Goal: Information Seeking & Learning: Learn about a topic

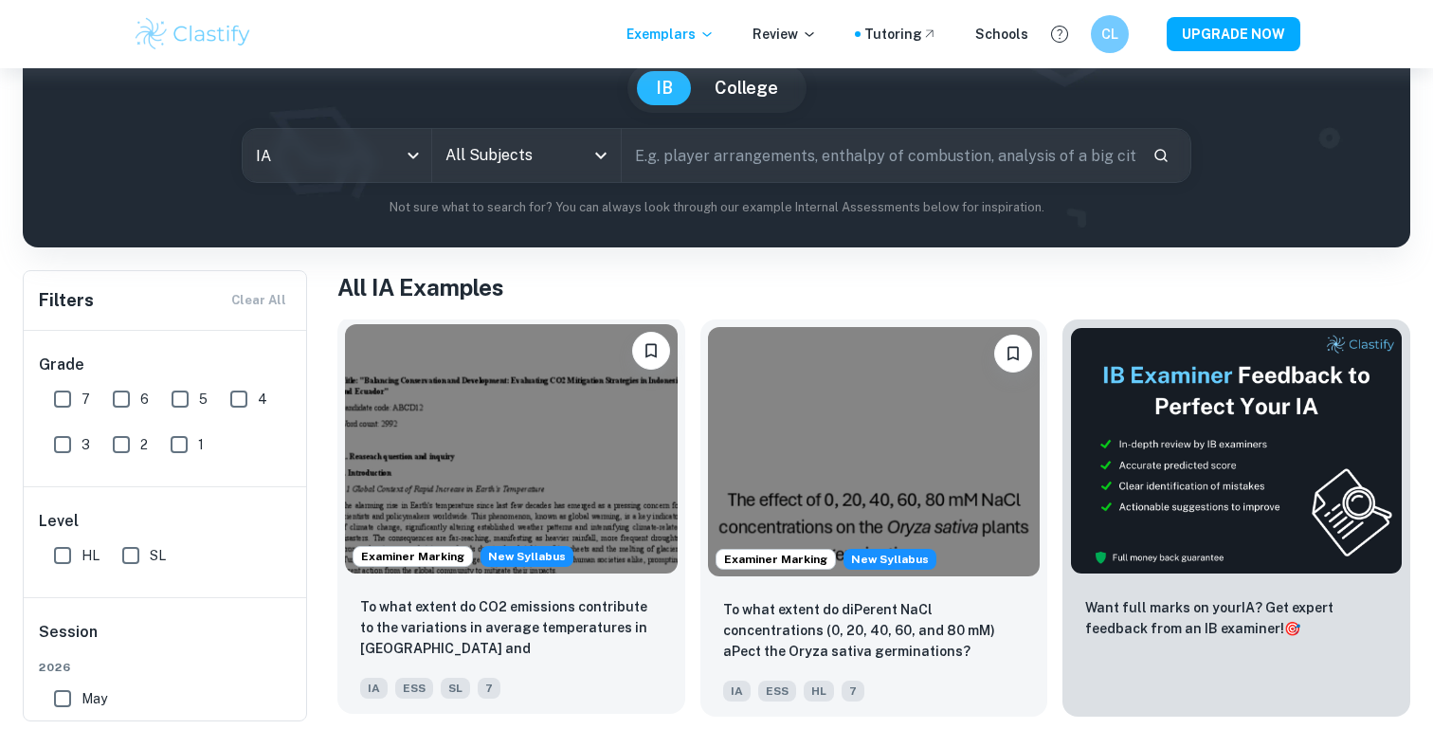
scroll to position [216, 0]
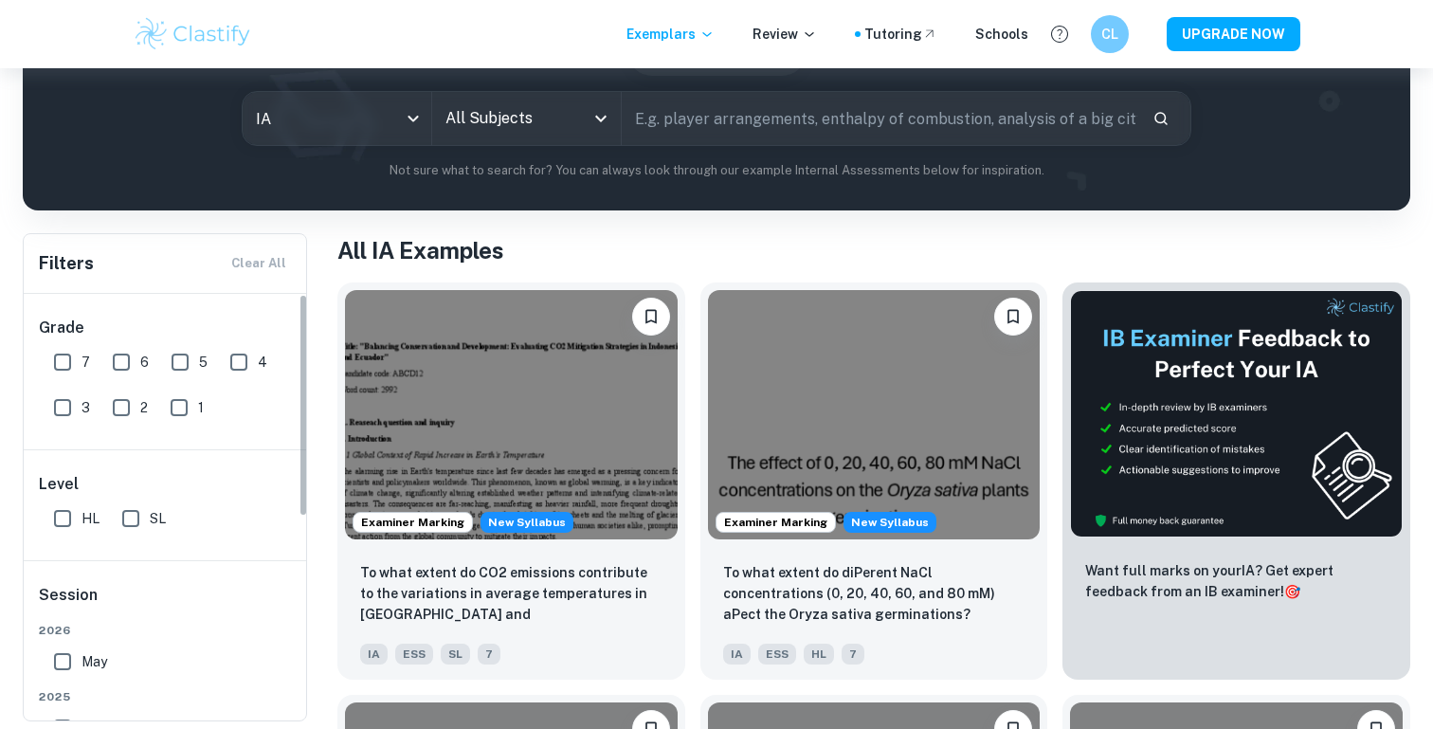
click at [87, 362] on span "7" at bounding box center [86, 362] width 9 height 21
click at [82, 362] on input "7" at bounding box center [63, 362] width 38 height 38
checkbox input "true"
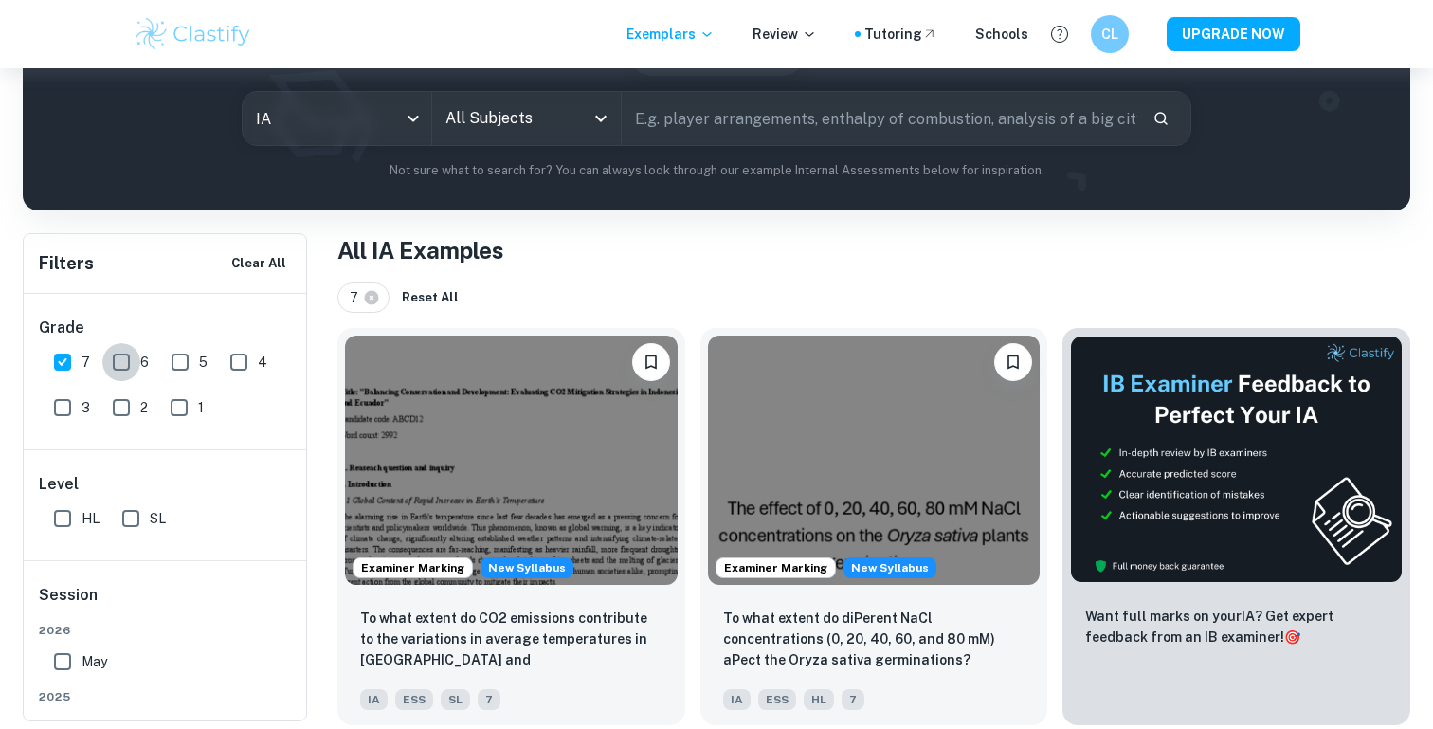
click at [102, 361] on input "6" at bounding box center [121, 362] width 38 height 38
checkbox input "true"
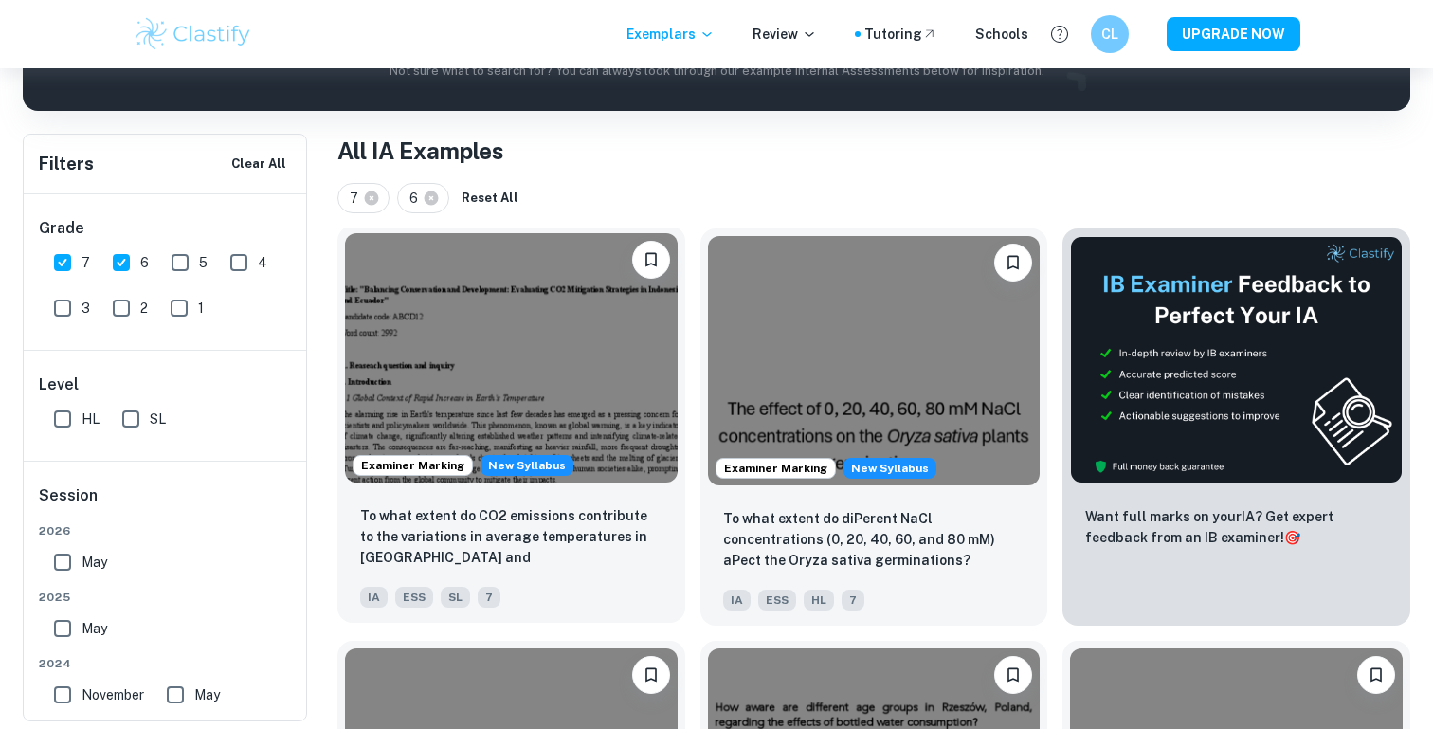
scroll to position [0, 0]
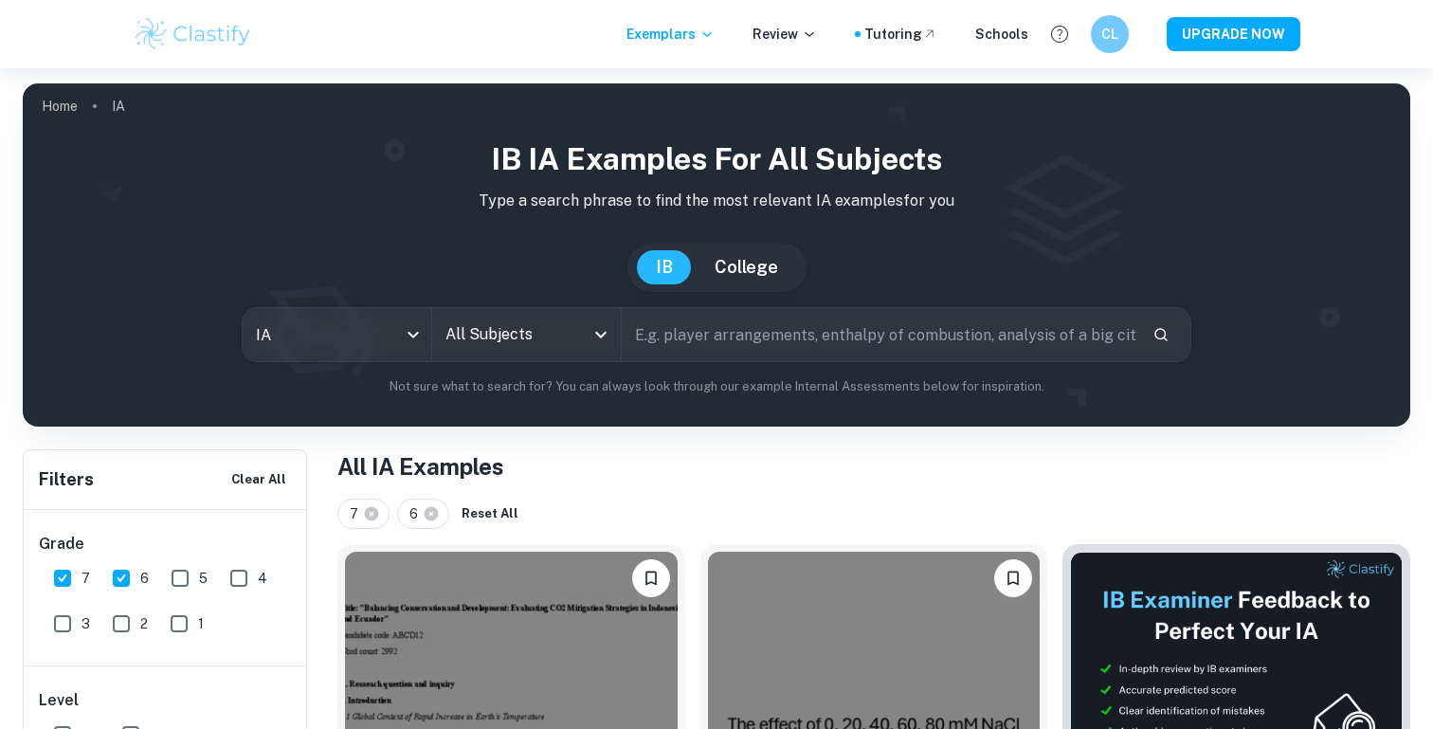
click at [698, 346] on input "text" at bounding box center [880, 334] width 516 height 53
click at [523, 358] on div "All Subjects" at bounding box center [526, 334] width 189 height 53
type input "econ"
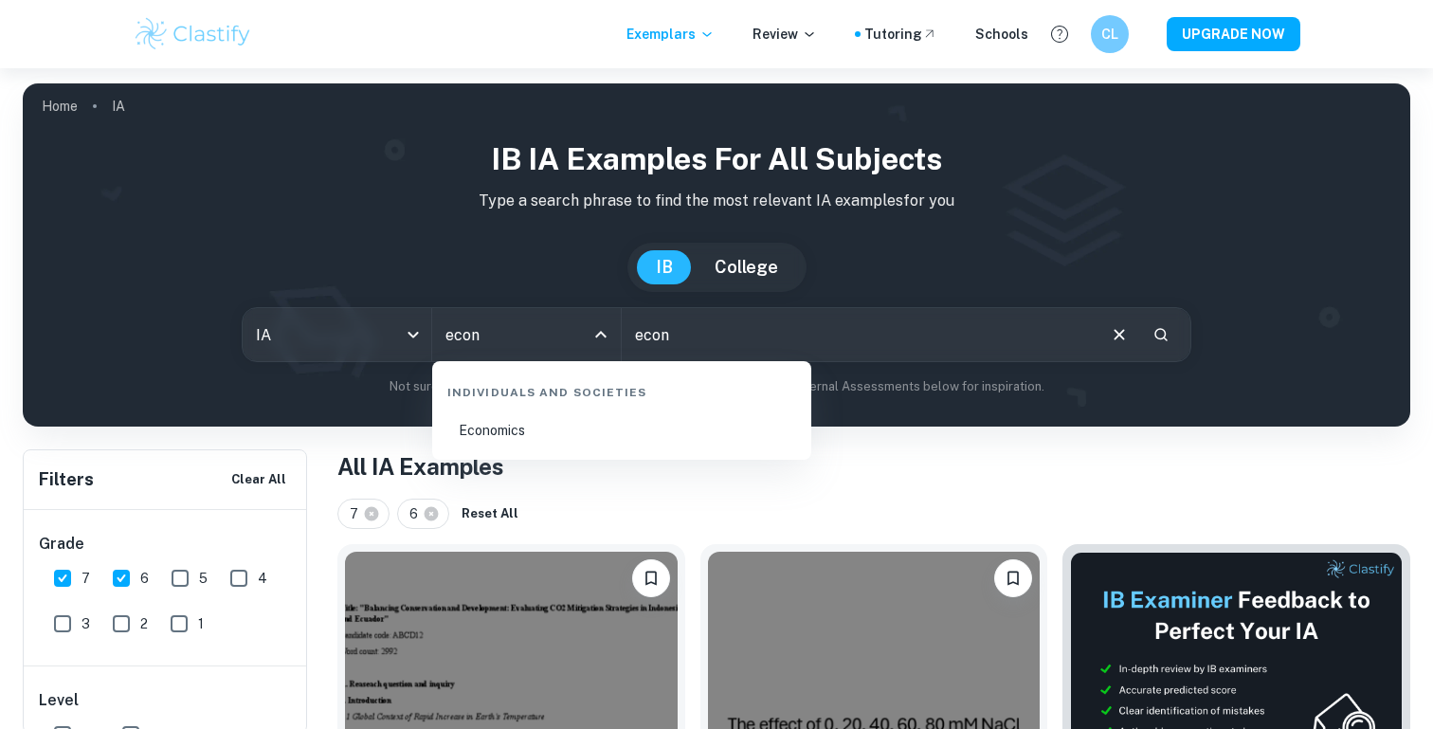
click at [550, 402] on div "Individuals and Societies" at bounding box center [622, 389] width 364 height 40
click at [550, 413] on li "Economics" at bounding box center [622, 431] width 364 height 44
type input "Economics"
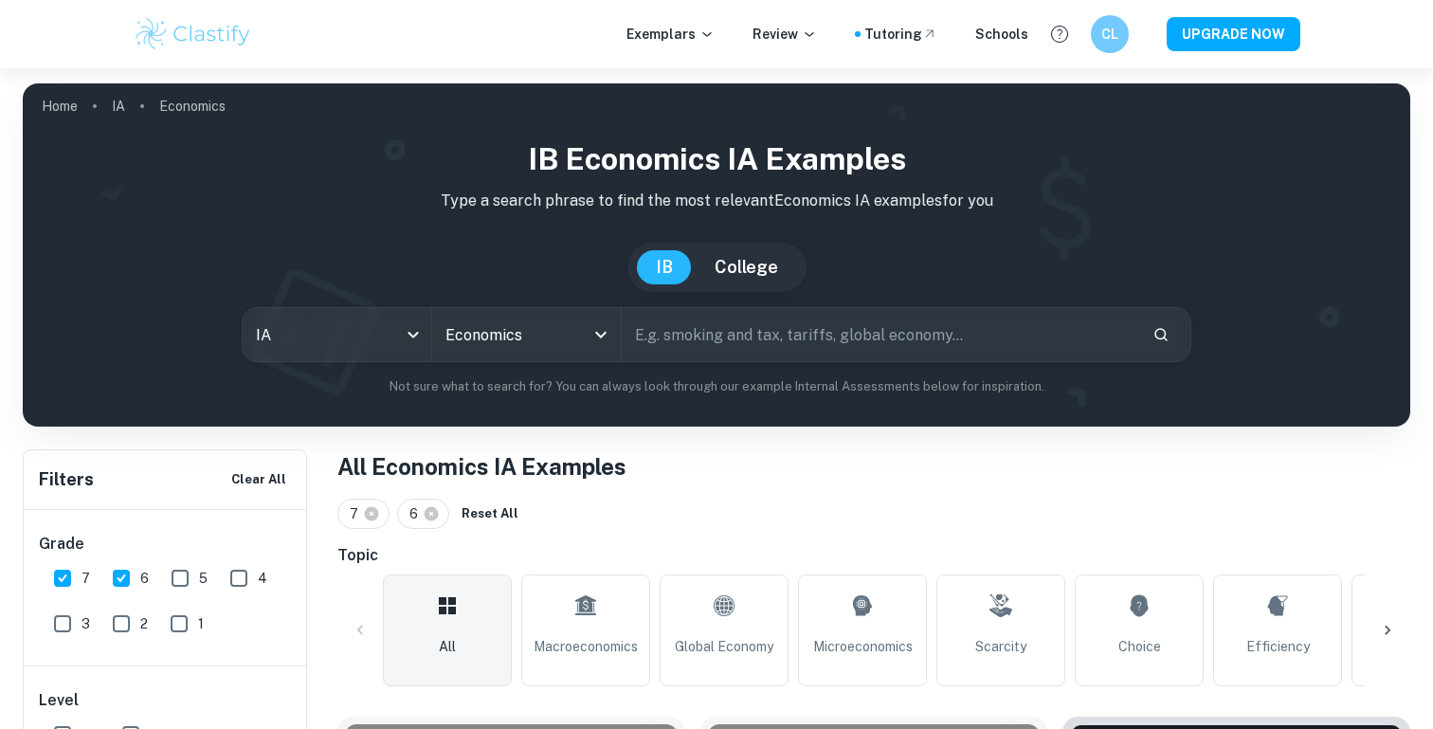
scroll to position [108, 0]
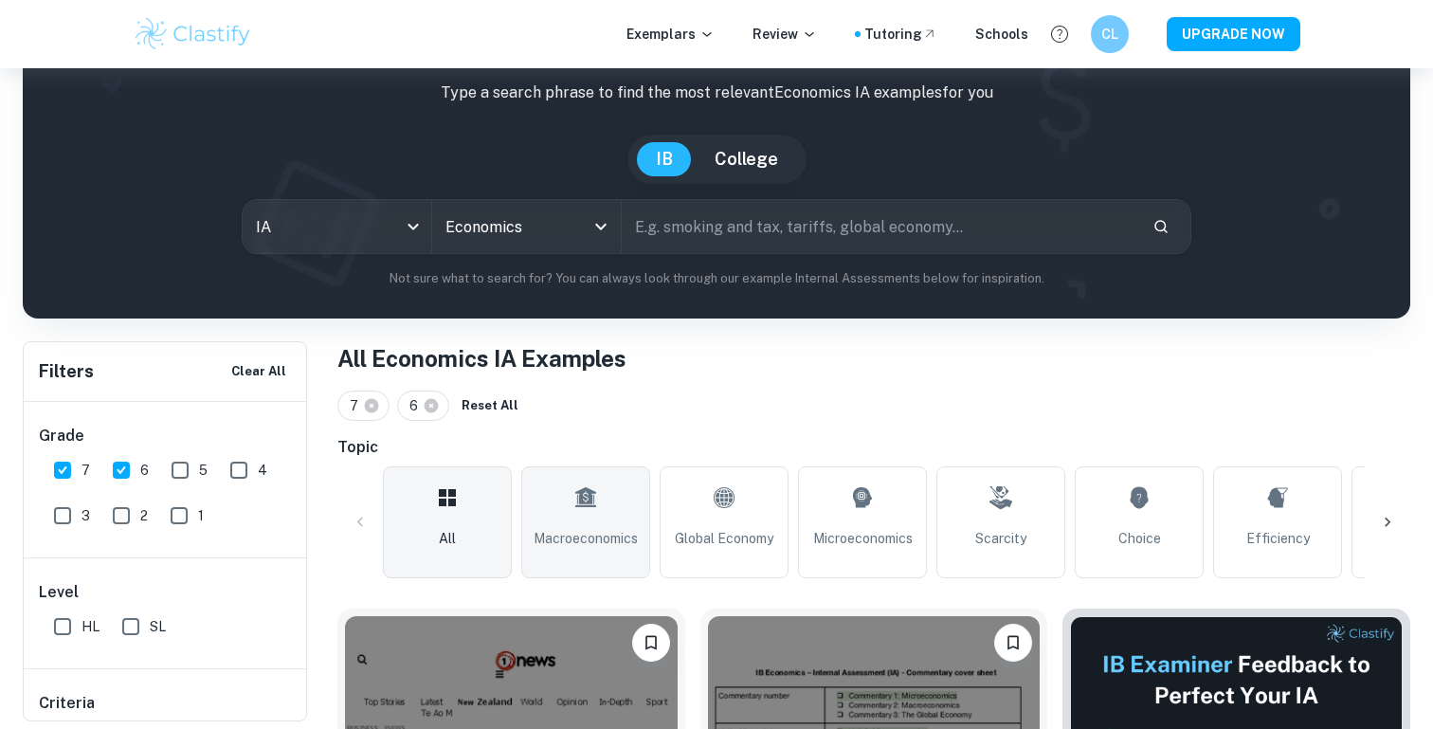
click at [598, 491] on link "Macroeconomics" at bounding box center [585, 522] width 129 height 112
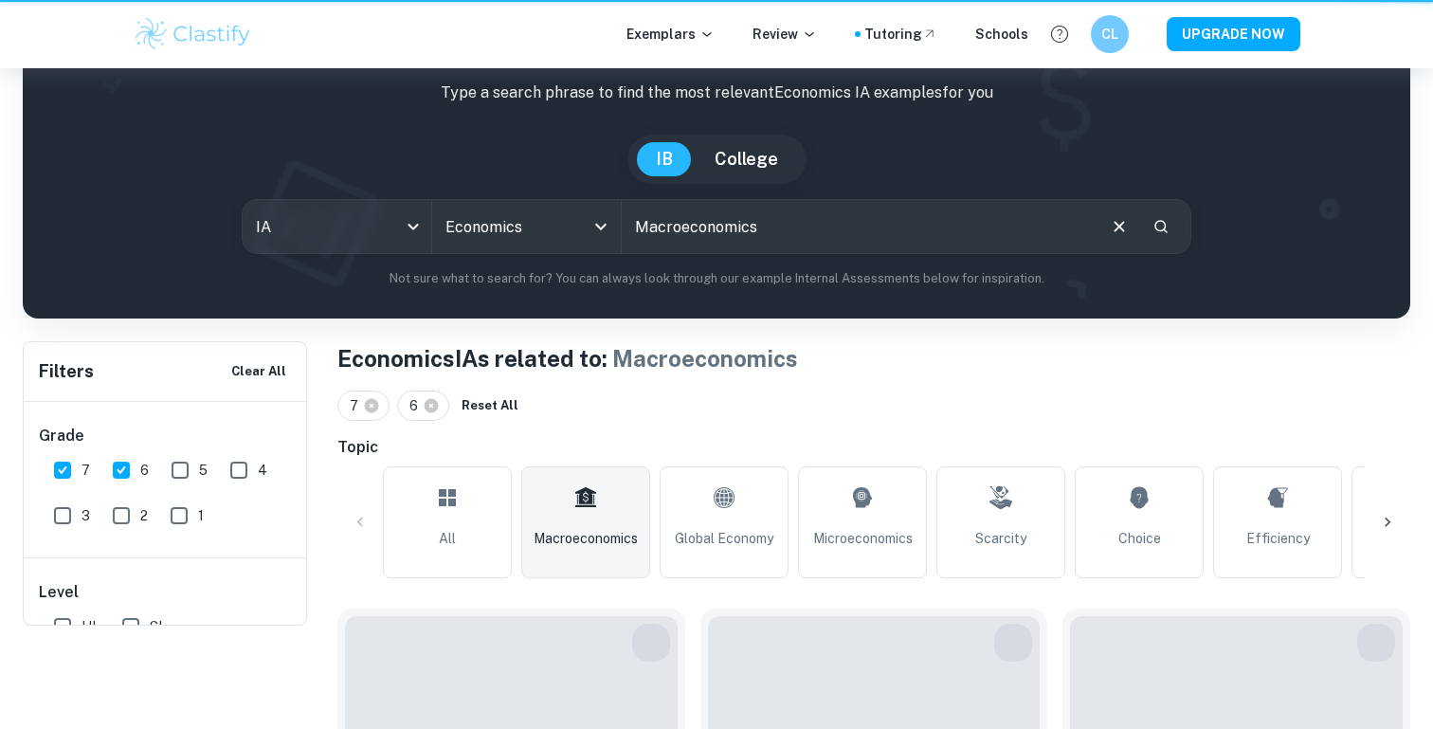
type input "Macroeconomics"
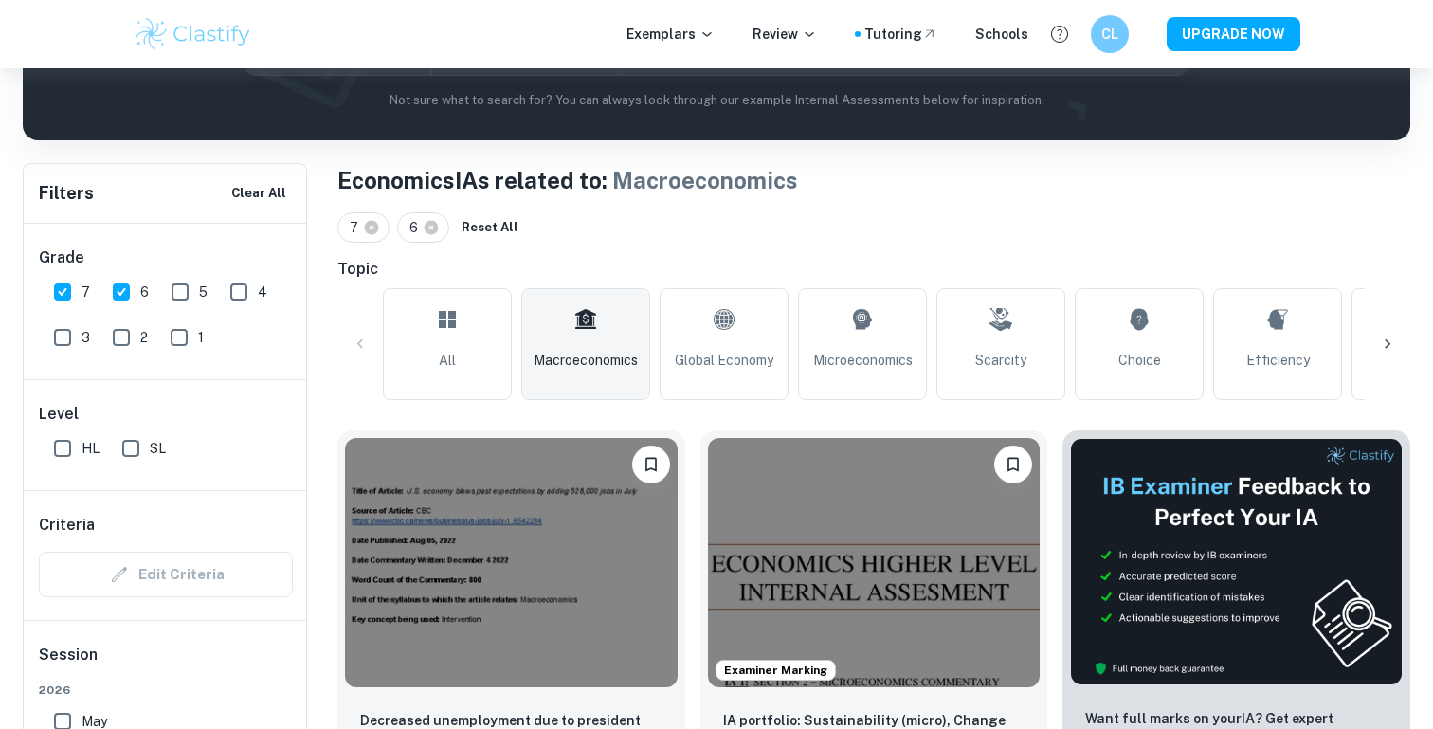
scroll to position [480, 0]
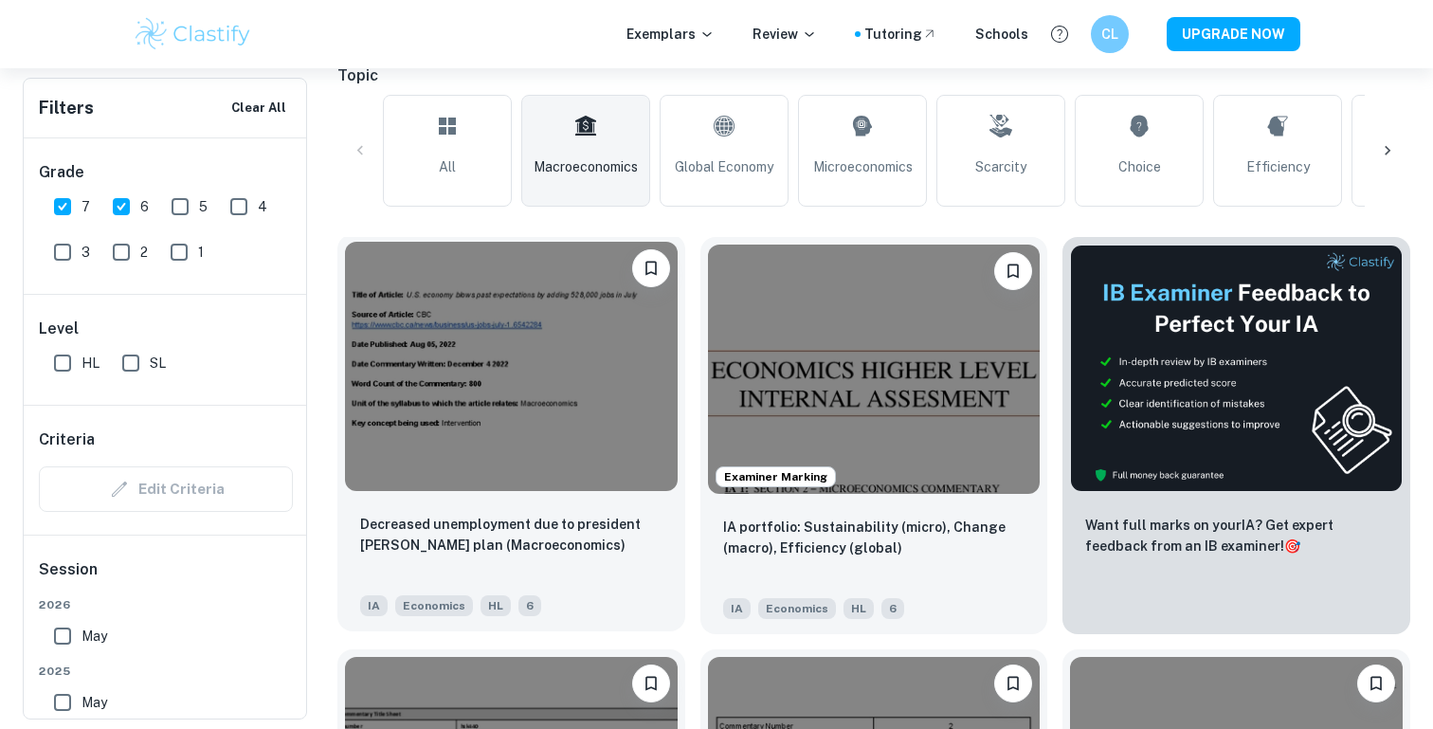
click at [587, 409] on img at bounding box center [511, 366] width 333 height 249
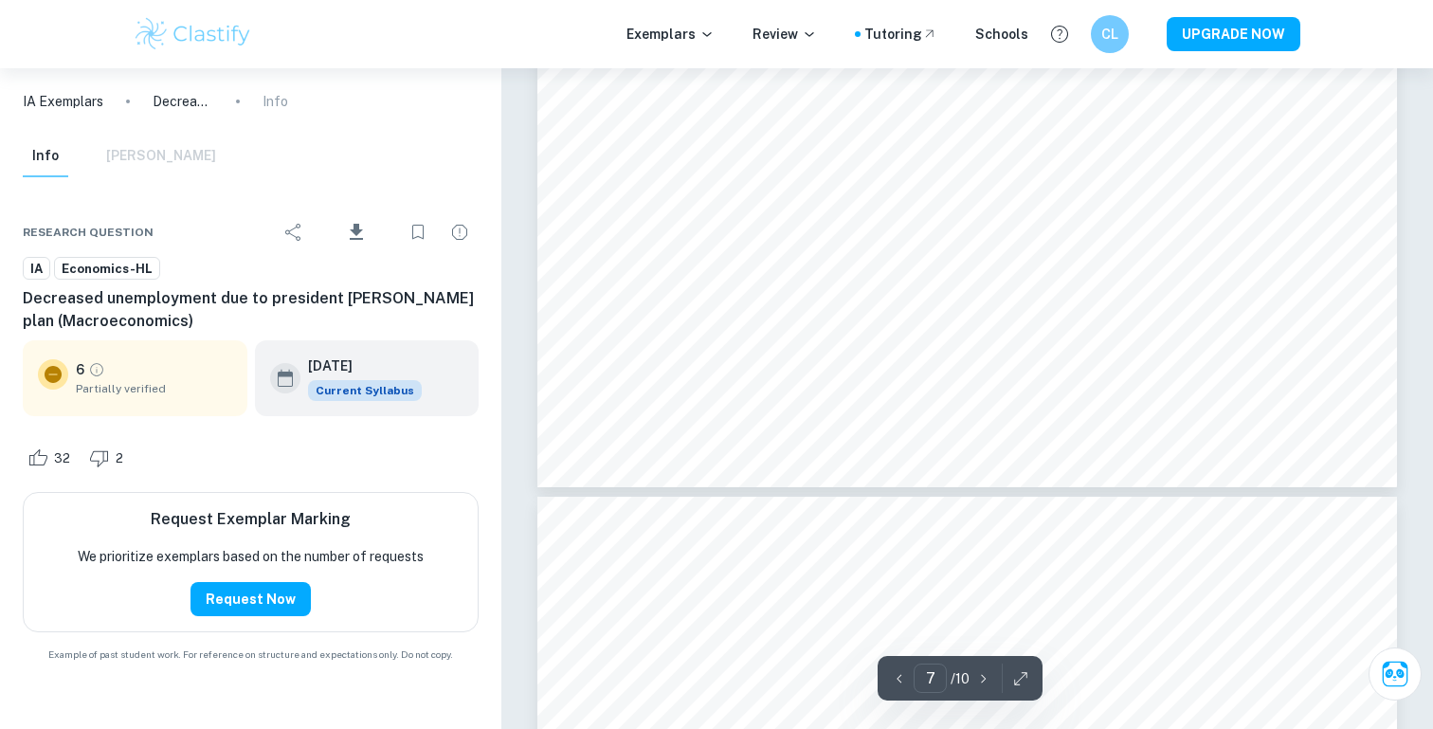
scroll to position [7732, 0]
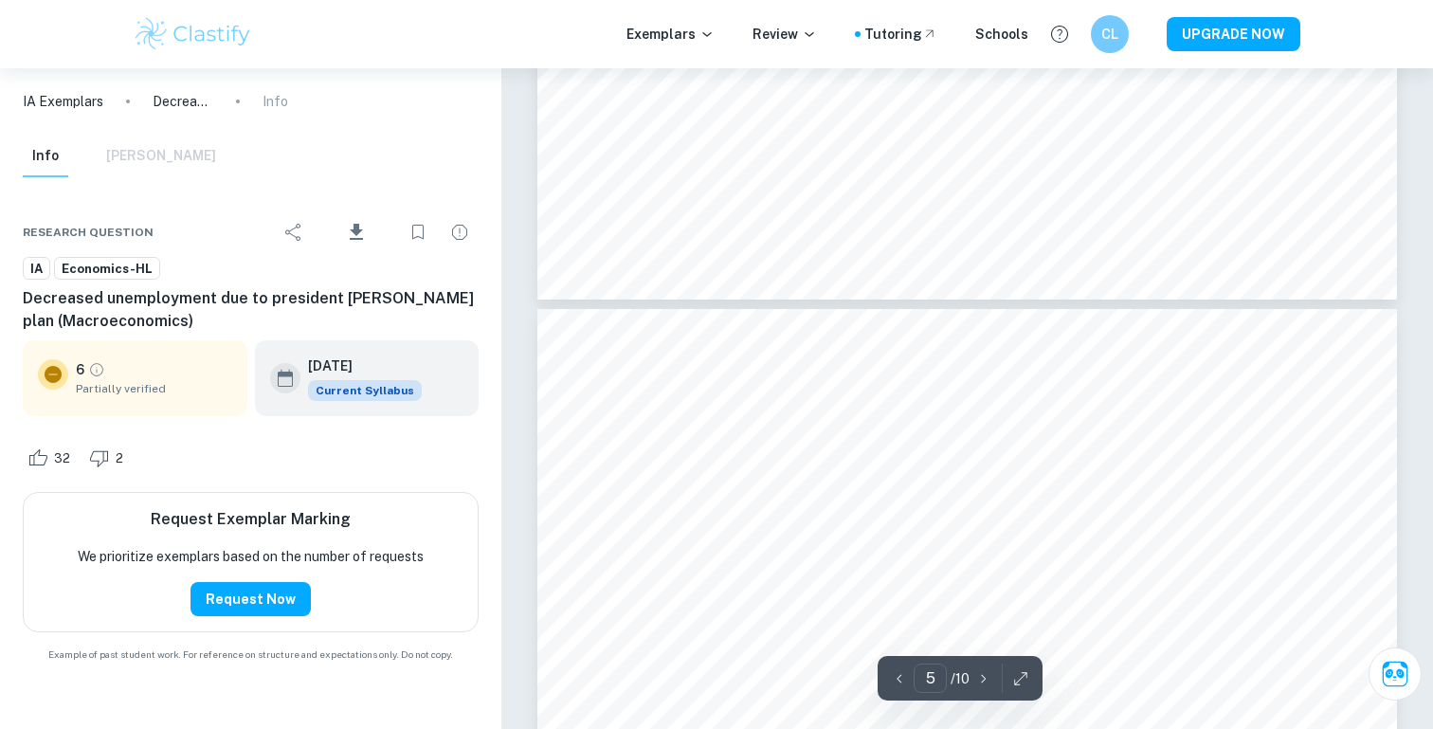
type input "6"
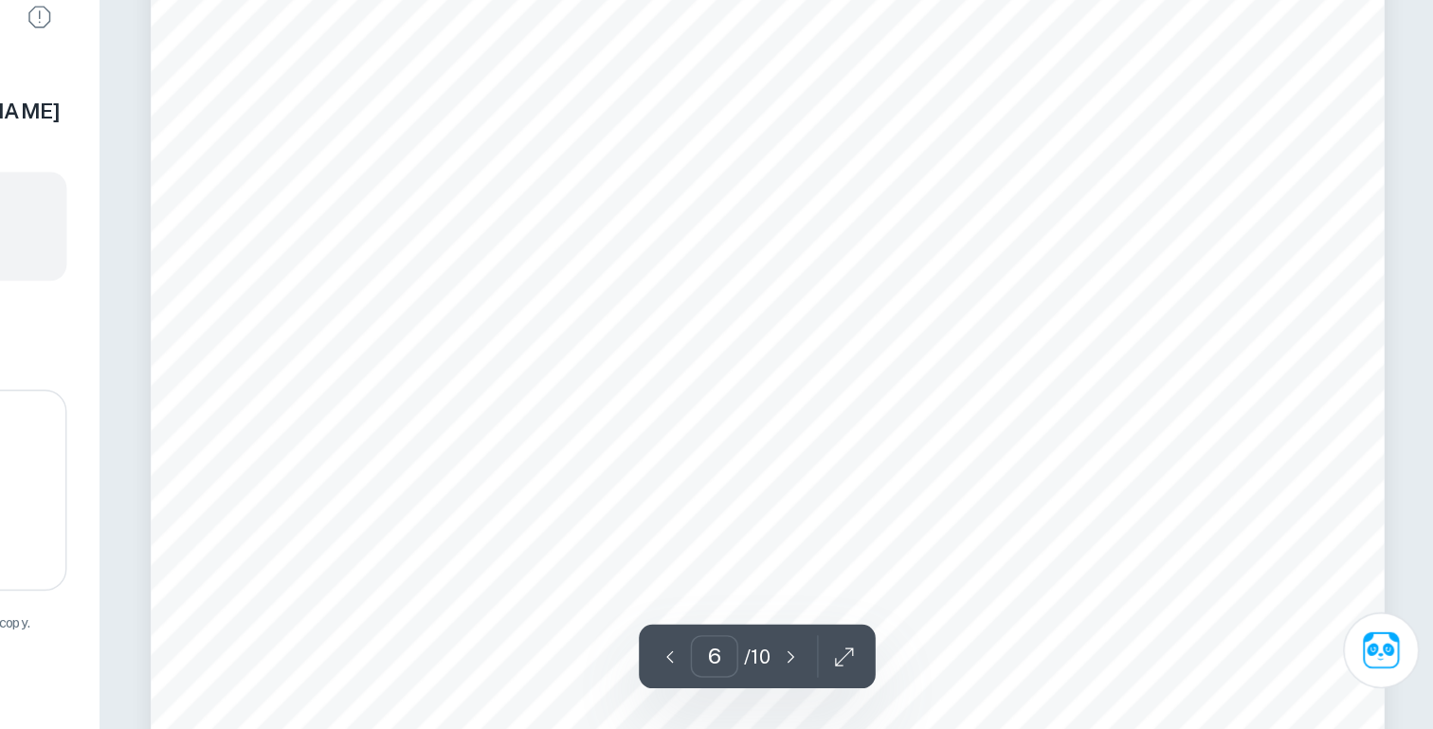
scroll to position [5992, 0]
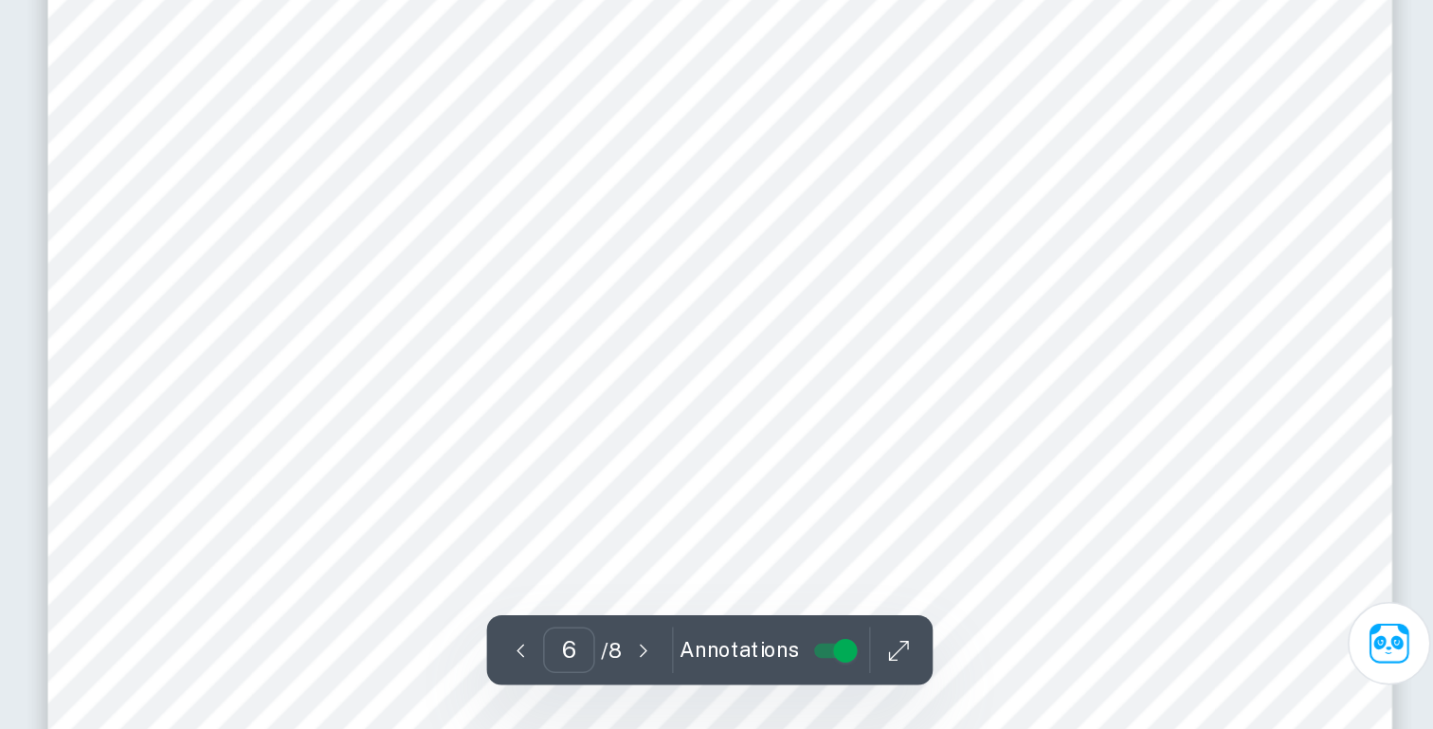
scroll to position [6459, 0]
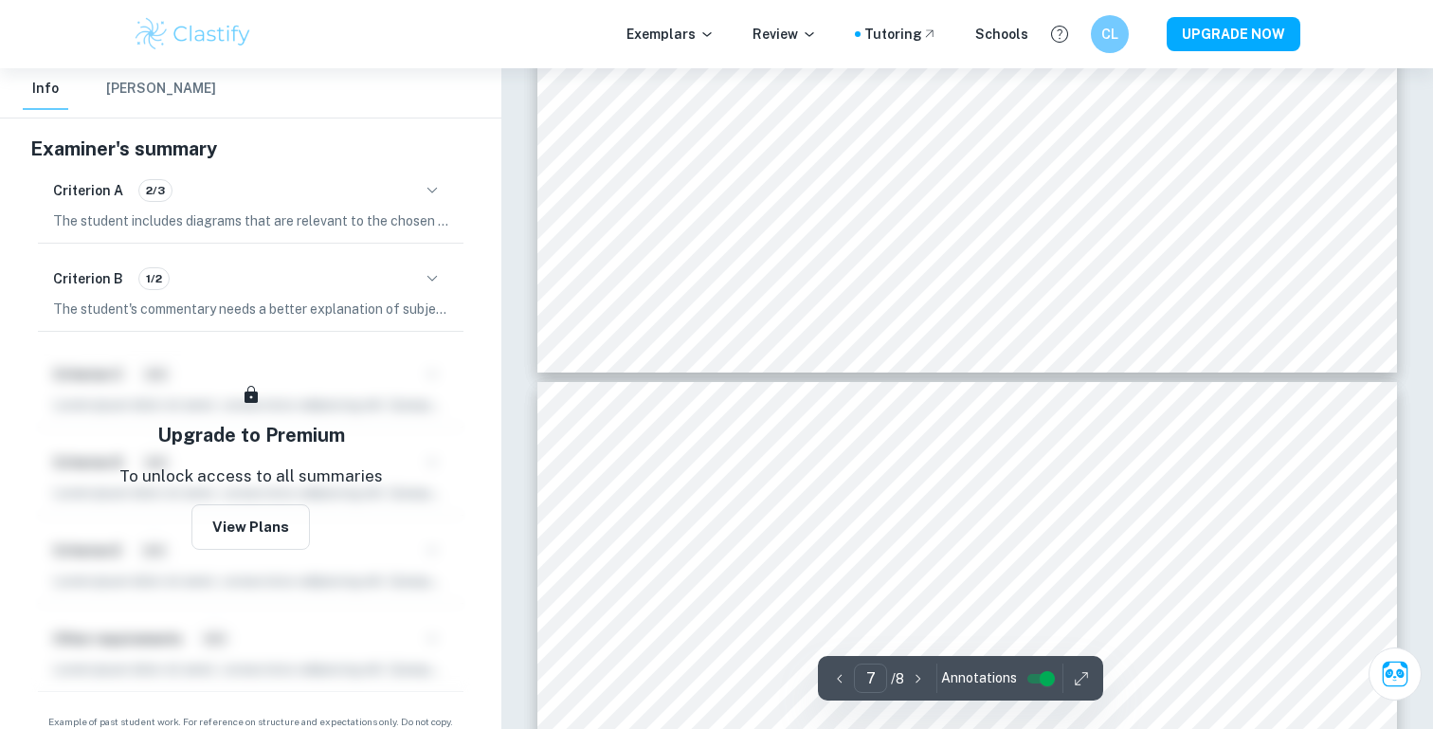
type input "6"
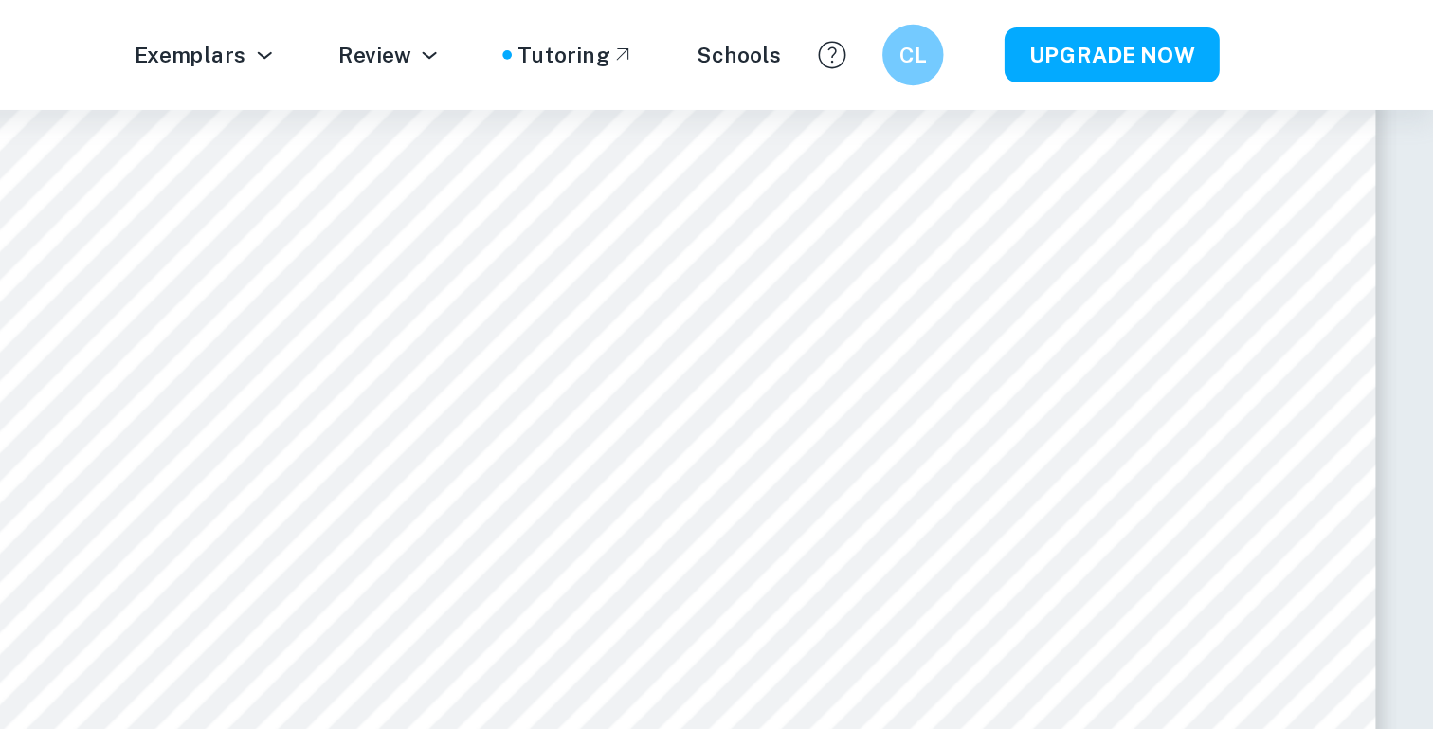
scroll to position [6501, 0]
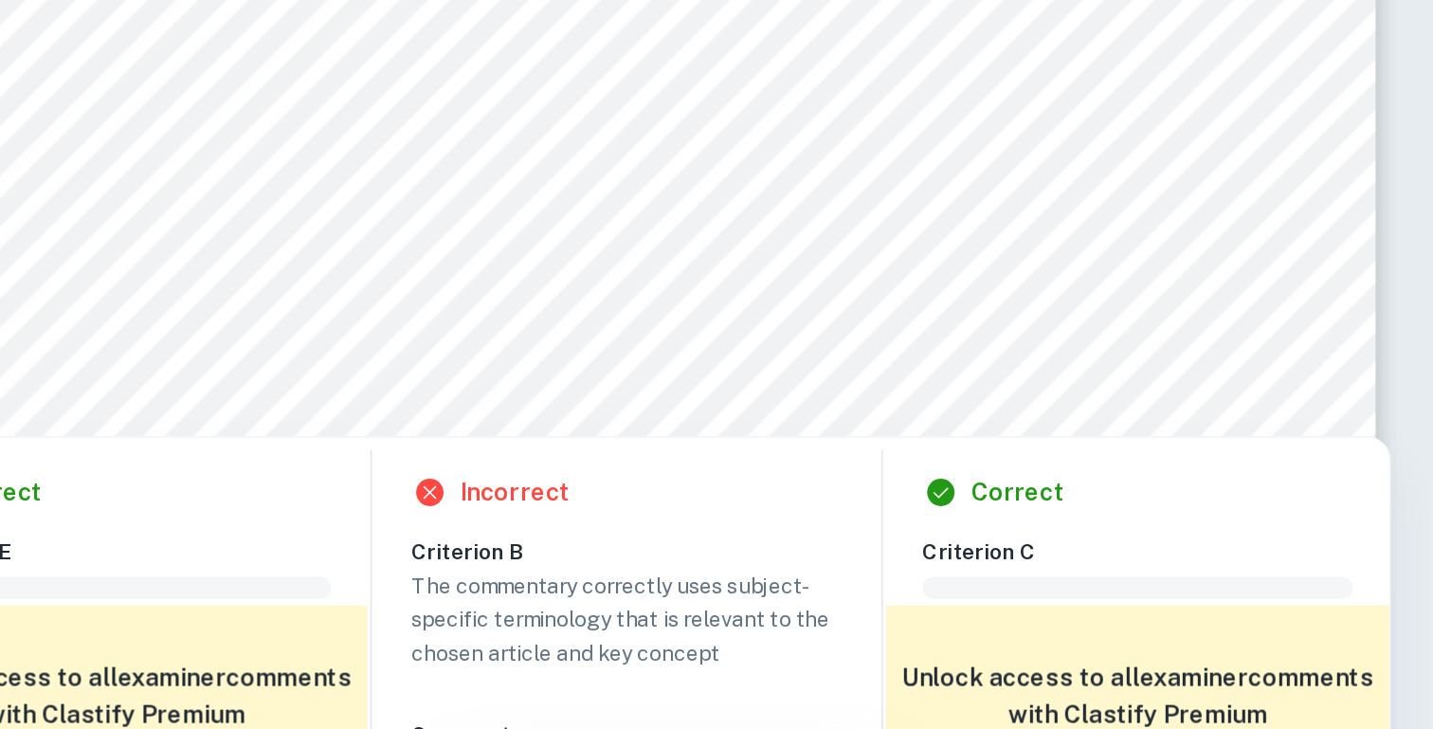
click at [990, 412] on div at bounding box center [949, 415] width 614 height 62
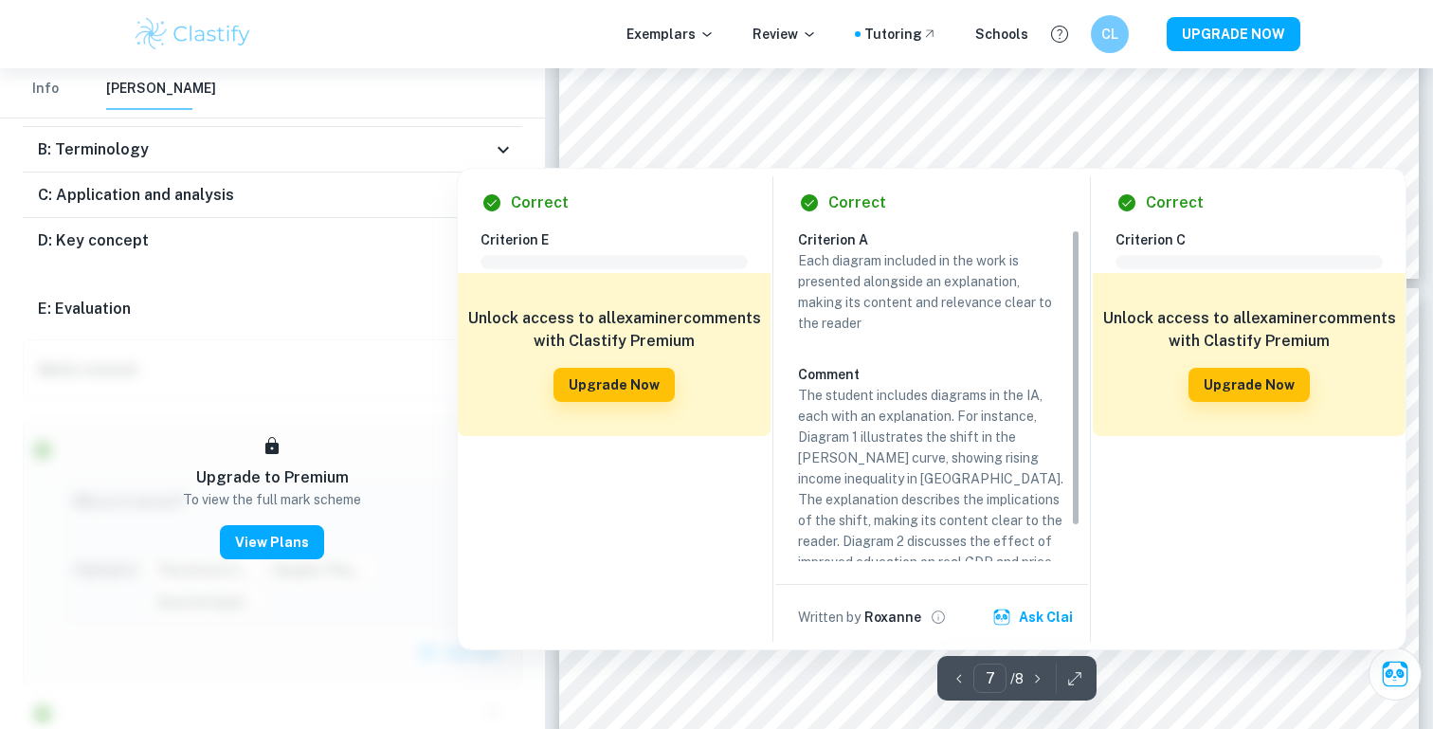
scroll to position [39, 0]
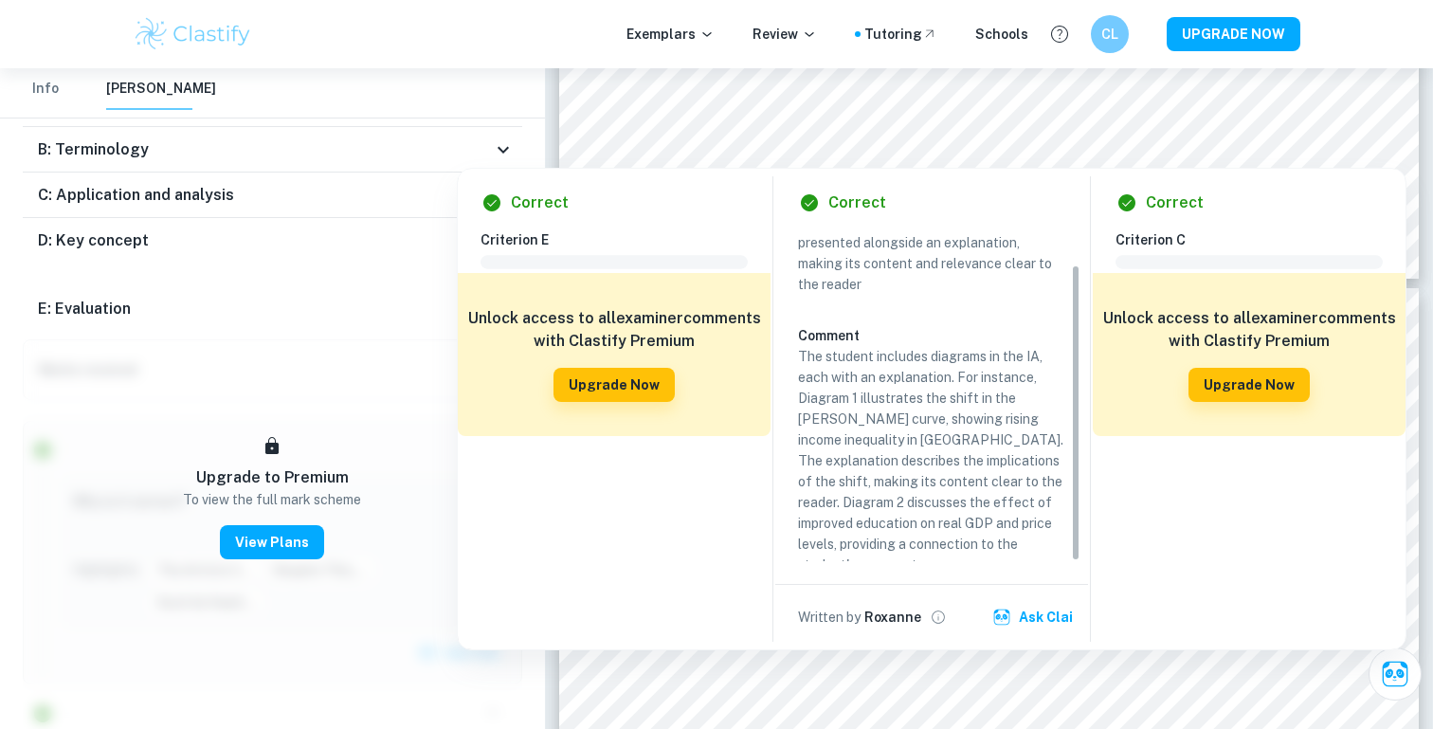
click at [1387, 164] on div "Correct Criterion E Comment Unlock access to all examiner comments with Clastif…" at bounding box center [932, 404] width 950 height 492
click at [931, 615] on icon "View full profile" at bounding box center [938, 617] width 17 height 17
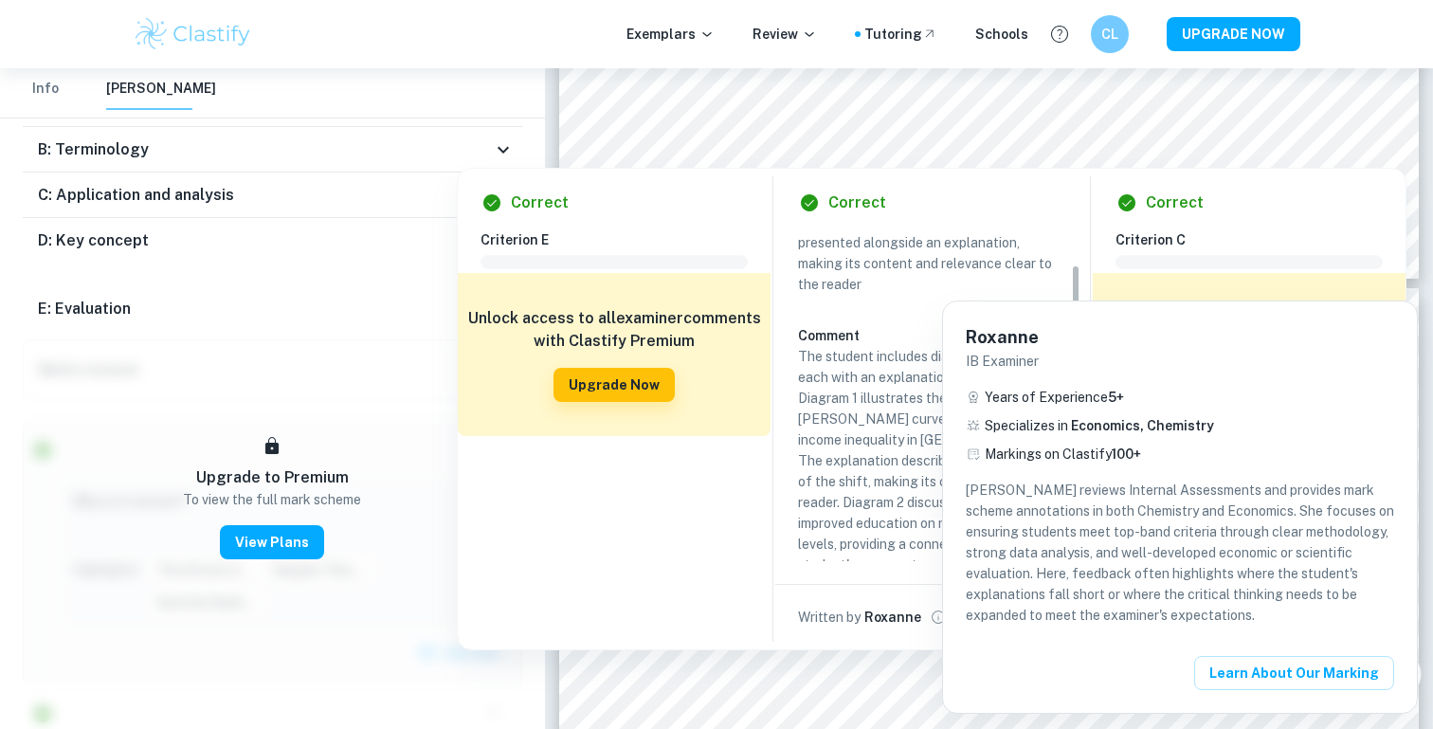
click at [1339, 143] on div at bounding box center [716, 364] width 1433 height 729
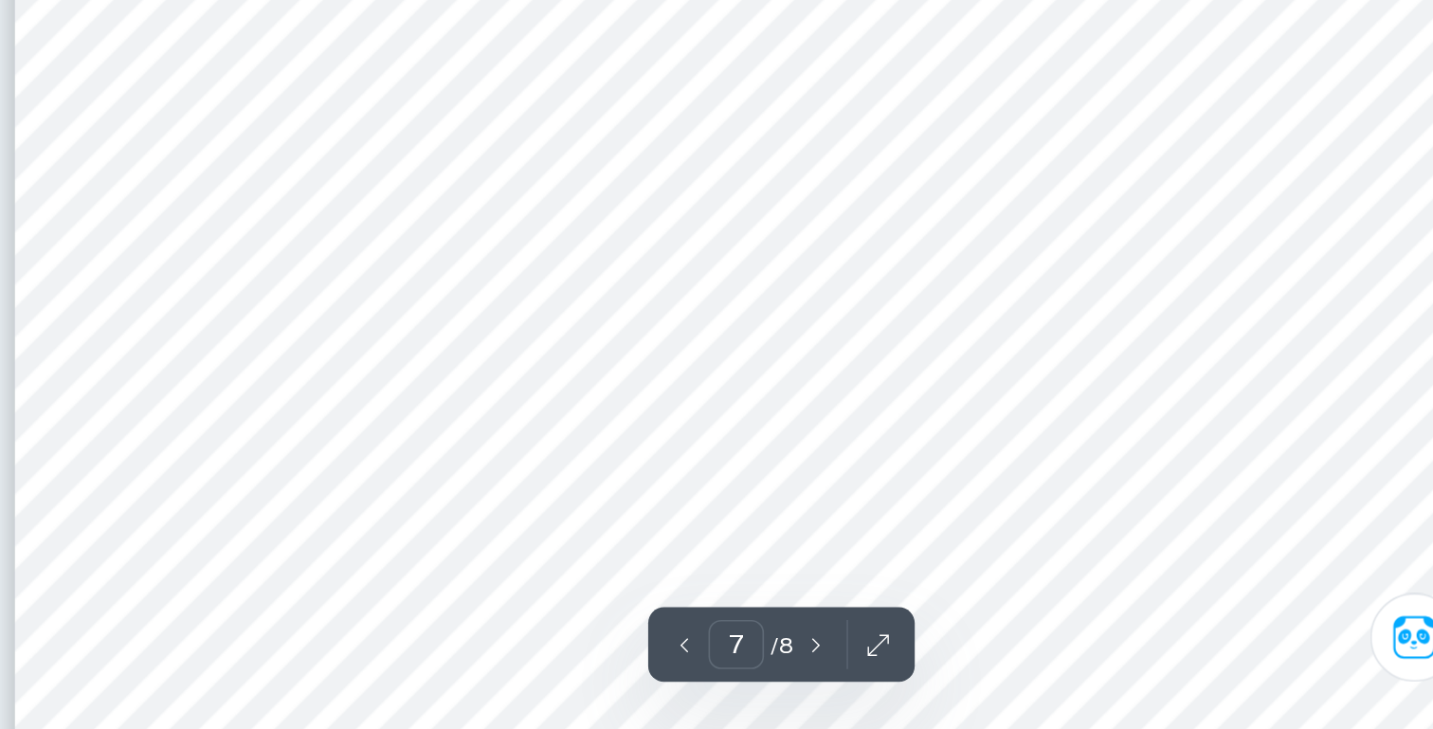
scroll to position [7719, 0]
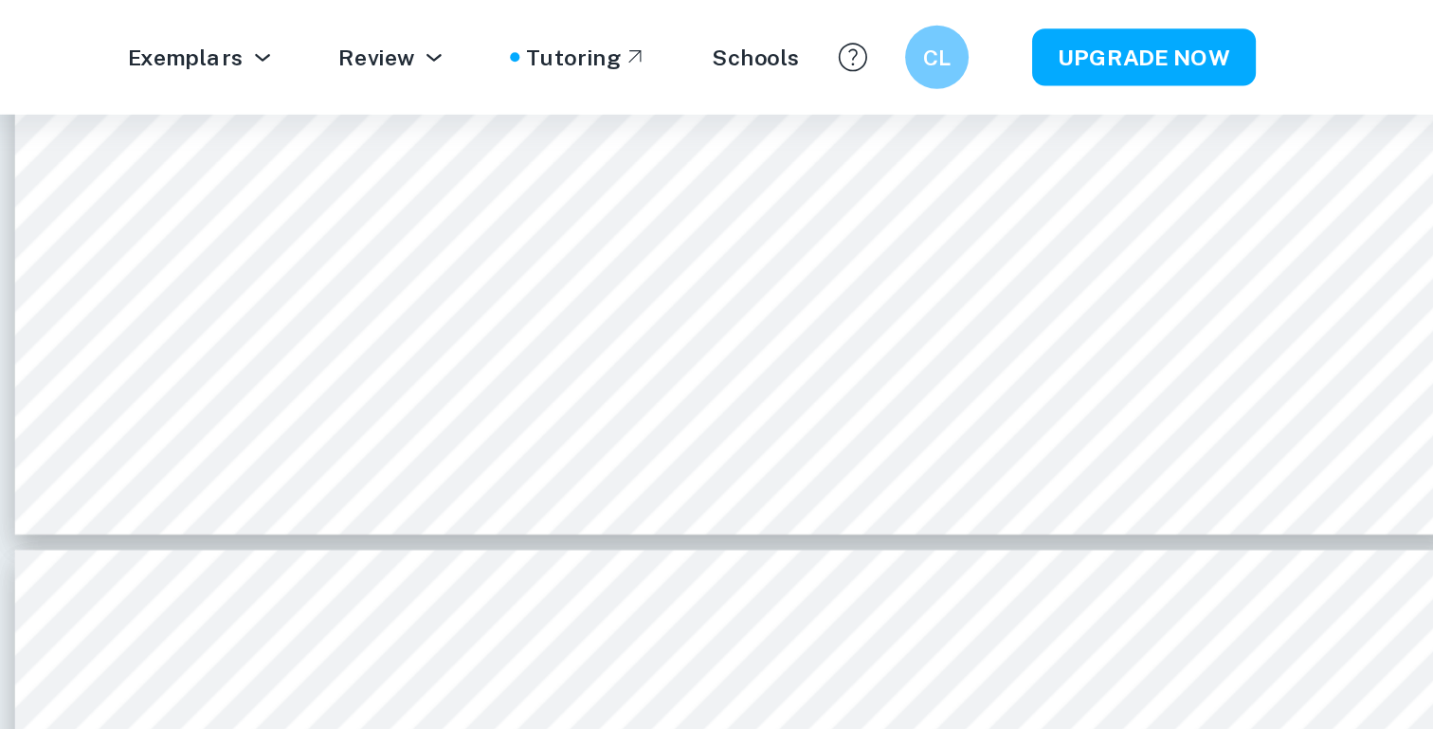
type input "6"
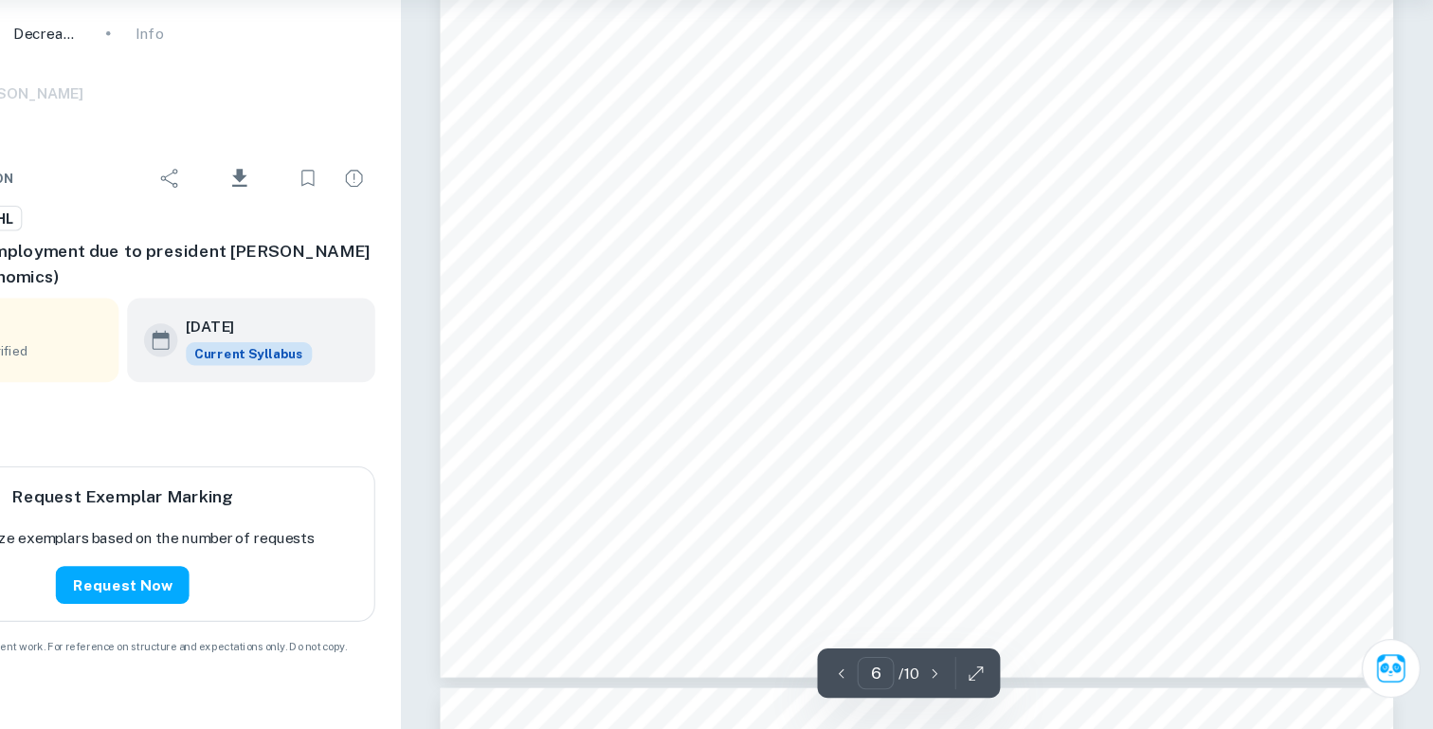
scroll to position [6841, 0]
